Goal: Navigation & Orientation: Find specific page/section

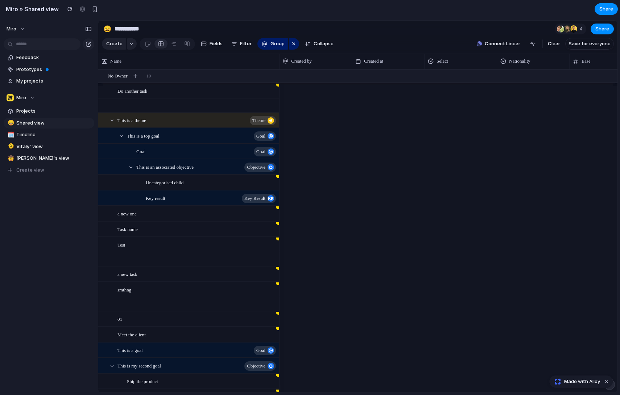
drag, startPoint x: 309, startPoint y: 64, endPoint x: 408, endPoint y: 70, distance: 99.1
click at [408, 69] on div "Created by Created at Select Nationality Ease Impact Confidence" at bounding box center [578, 61] width 598 height 15
click at [52, 75] on section "Feedback Prototypes My projects" at bounding box center [49, 69] width 98 height 36
click at [37, 68] on span "Prototypes" at bounding box center [53, 69] width 75 height 7
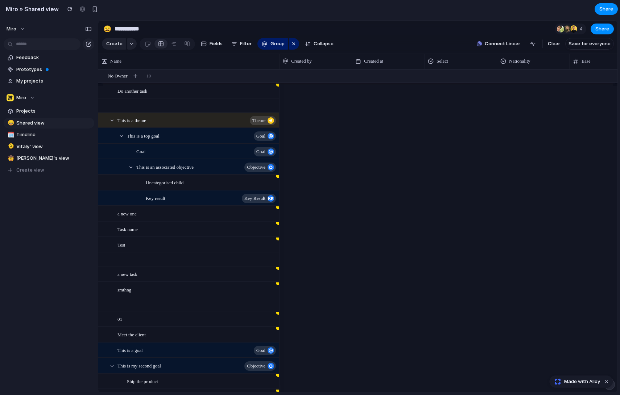
click at [37, 68] on span "Prototypes" at bounding box center [53, 69] width 75 height 7
click at [39, 59] on span "Feedback" at bounding box center [53, 57] width 75 height 7
click at [39, 66] on span "Prototypes" at bounding box center [53, 69] width 75 height 7
click at [38, 76] on link "My projects" at bounding box center [49, 81] width 91 height 11
click at [38, 95] on button "Miro" at bounding box center [49, 97] width 91 height 11
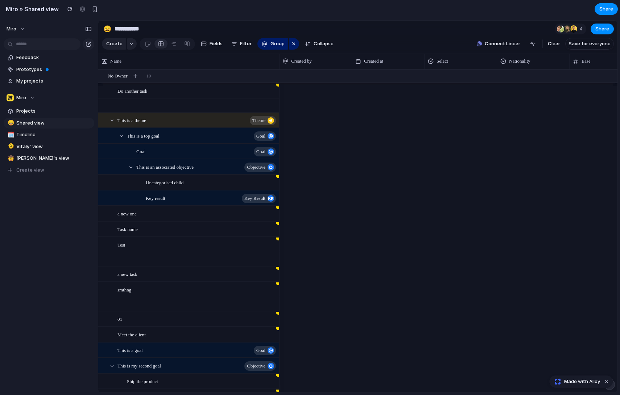
click at [43, 111] on span "Projects" at bounding box center [53, 111] width 75 height 7
click at [43, 124] on span "Shared view" at bounding box center [30, 123] width 28 height 7
click at [43, 133] on link "🗓️ Timeline" at bounding box center [49, 134] width 91 height 11
click at [43, 147] on link "🫠 Vitaly' view" at bounding box center [49, 146] width 91 height 11
drag, startPoint x: 47, startPoint y: 151, endPoint x: 46, endPoint y: 112, distance: 38.8
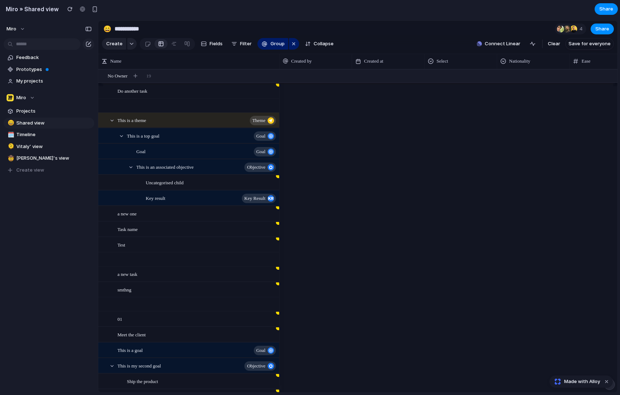
click at [46, 112] on section "Miro Projects 😄 Shared view 🗓️ Timeline 🫠 Vitaly' view 🤠 [PERSON_NAME]'s view C…" at bounding box center [49, 131] width 98 height 89
click at [128, 44] on button "button" at bounding box center [131, 44] width 9 height 12
click at [141, 44] on div at bounding box center [147, 44] width 13 height 12
click at [152, 46] on link at bounding box center [147, 44] width 13 height 12
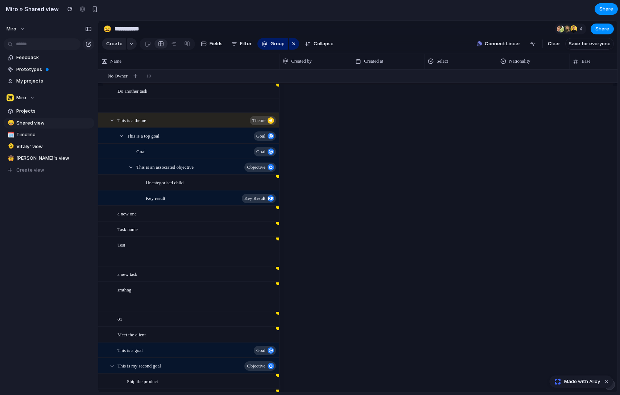
click at [165, 46] on link at bounding box center [160, 44] width 13 height 12
click at [174, 46] on div at bounding box center [174, 44] width 6 height 12
click at [184, 46] on div at bounding box center [187, 44] width 6 height 12
click at [213, 46] on span "Fields" at bounding box center [215, 43] width 13 height 7
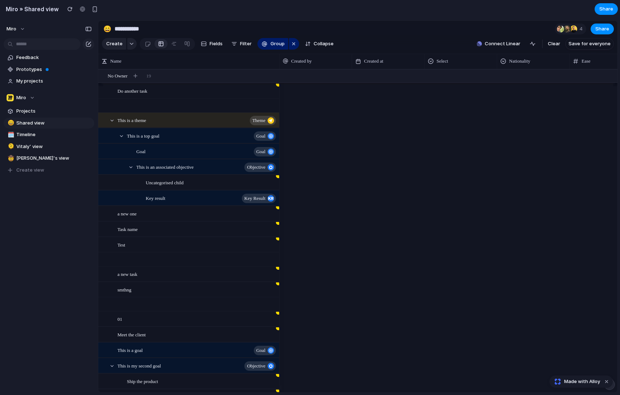
click at [237, 46] on button "Filter" at bounding box center [241, 44] width 26 height 12
click at [270, 46] on span "Group" at bounding box center [277, 43] width 14 height 7
click at [291, 46] on div "button" at bounding box center [294, 43] width 6 height 9
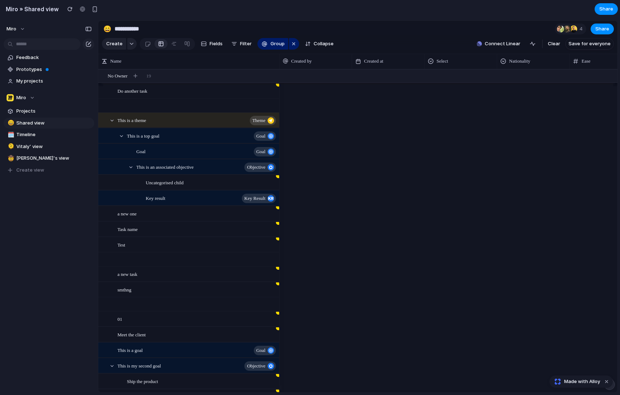
click at [291, 46] on div "button" at bounding box center [294, 43] width 6 height 9
click at [308, 46] on div "button" at bounding box center [308, 44] width 6 height 6
click at [279, 46] on span "Group" at bounding box center [277, 43] width 14 height 7
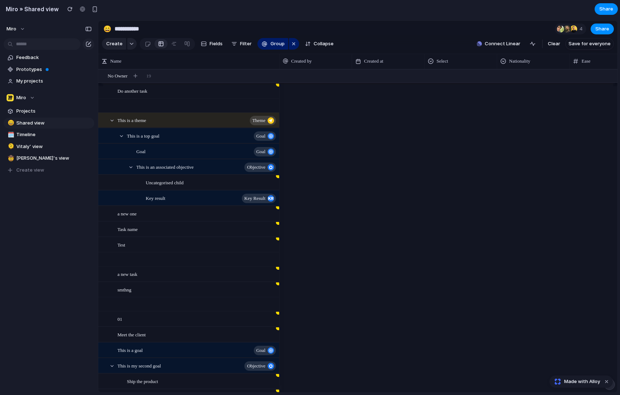
click at [289, 46] on button "button" at bounding box center [294, 44] width 10 height 12
click at [275, 46] on span "Group" at bounding box center [277, 43] width 14 height 7
click at [241, 46] on span "Filter" at bounding box center [246, 43] width 12 height 7
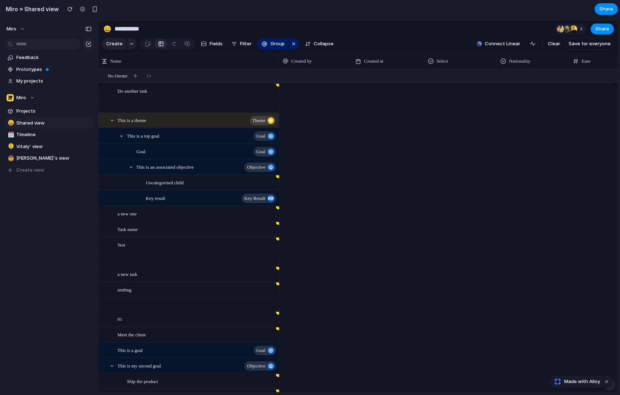
click at [241, 46] on span "Filter" at bounding box center [246, 43] width 12 height 7
click at [218, 46] on span "Fields" at bounding box center [215, 43] width 13 height 7
click at [276, 46] on span "Group" at bounding box center [277, 43] width 14 height 7
drag, startPoint x: 276, startPoint y: 46, endPoint x: 266, endPoint y: 46, distance: 9.4
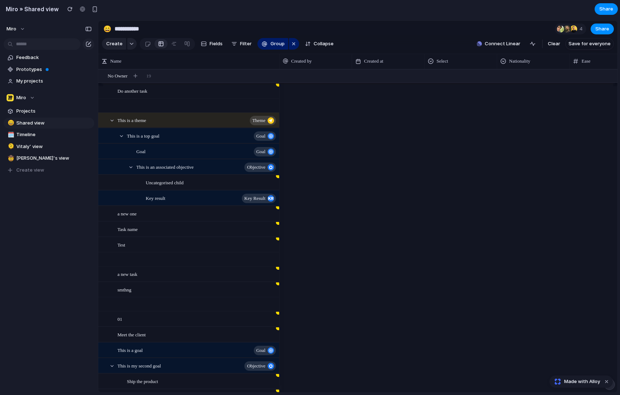
click at [266, 46] on button "Group" at bounding box center [272, 44] width 31 height 12
click at [270, 46] on span "Group" at bounding box center [277, 43] width 14 height 7
